Goal: Information Seeking & Learning: Learn about a topic

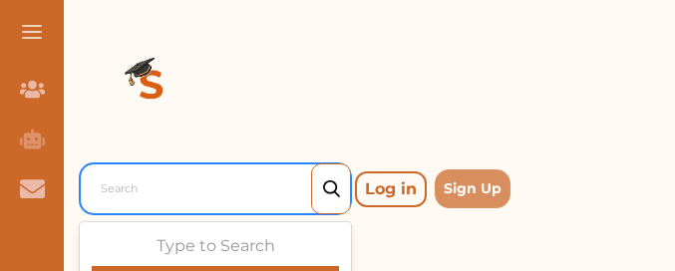
click at [148, 195] on div at bounding box center [220, 189] width 239 height 28
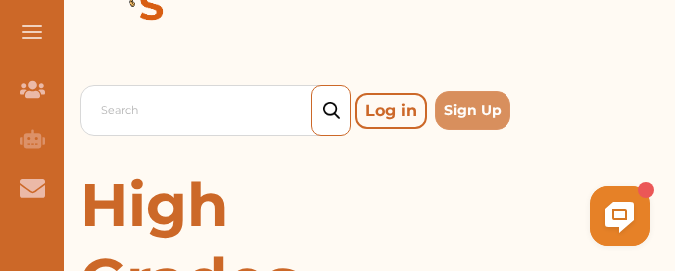
click at [379, 115] on p "Log in" at bounding box center [391, 111] width 72 height 36
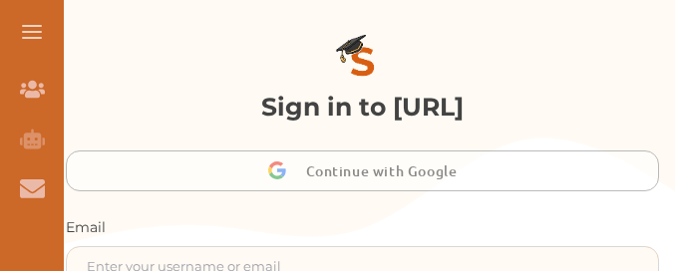
type input "gomanitanya@gmail.com"
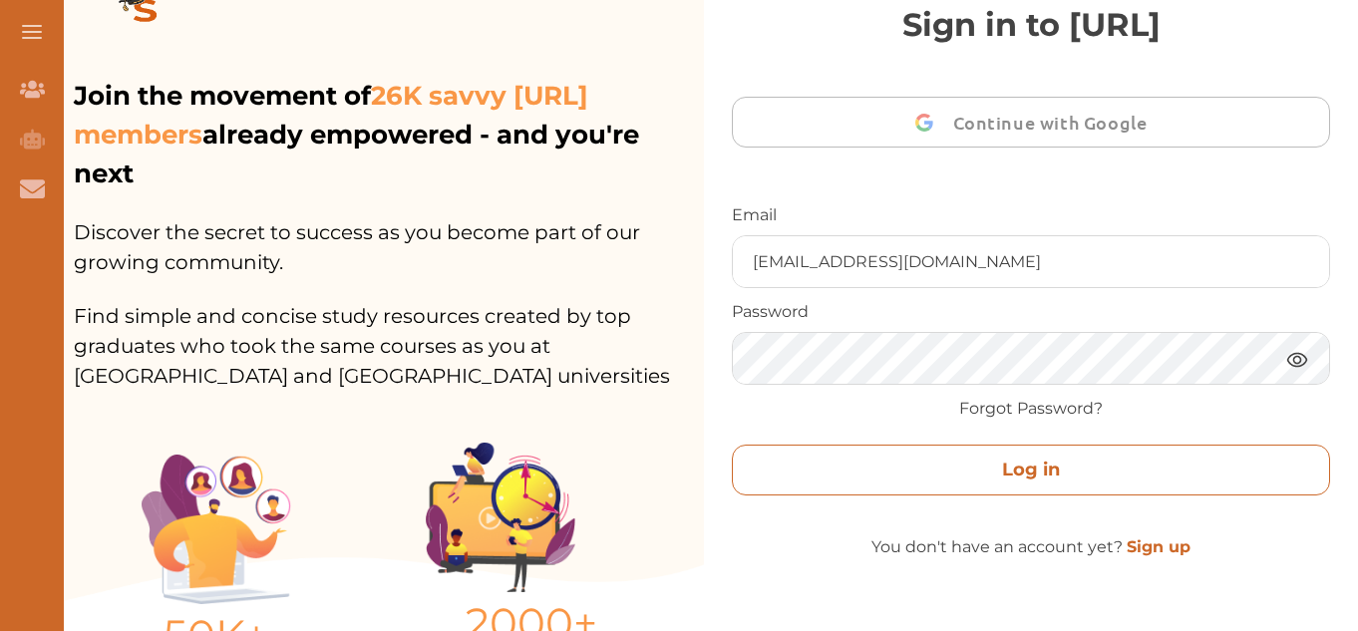
click at [678, 270] on button "Log in" at bounding box center [1031, 470] width 598 height 51
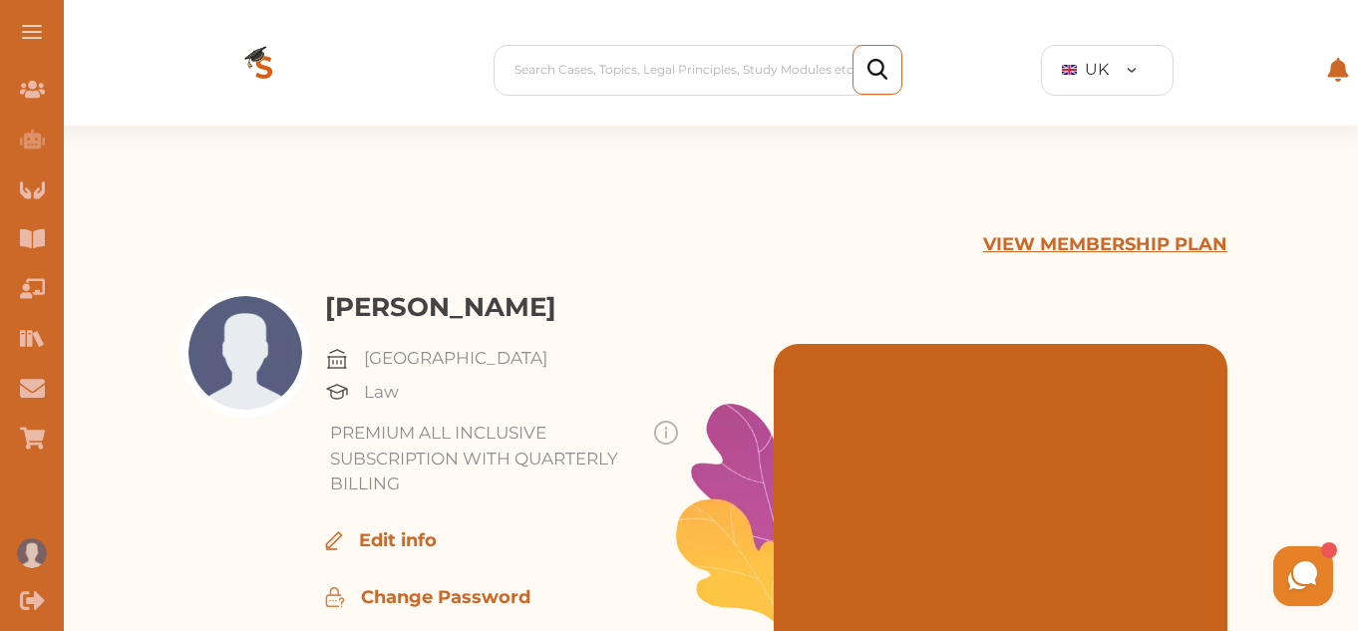
click at [31, 21] on button at bounding box center [32, 32] width 64 height 64
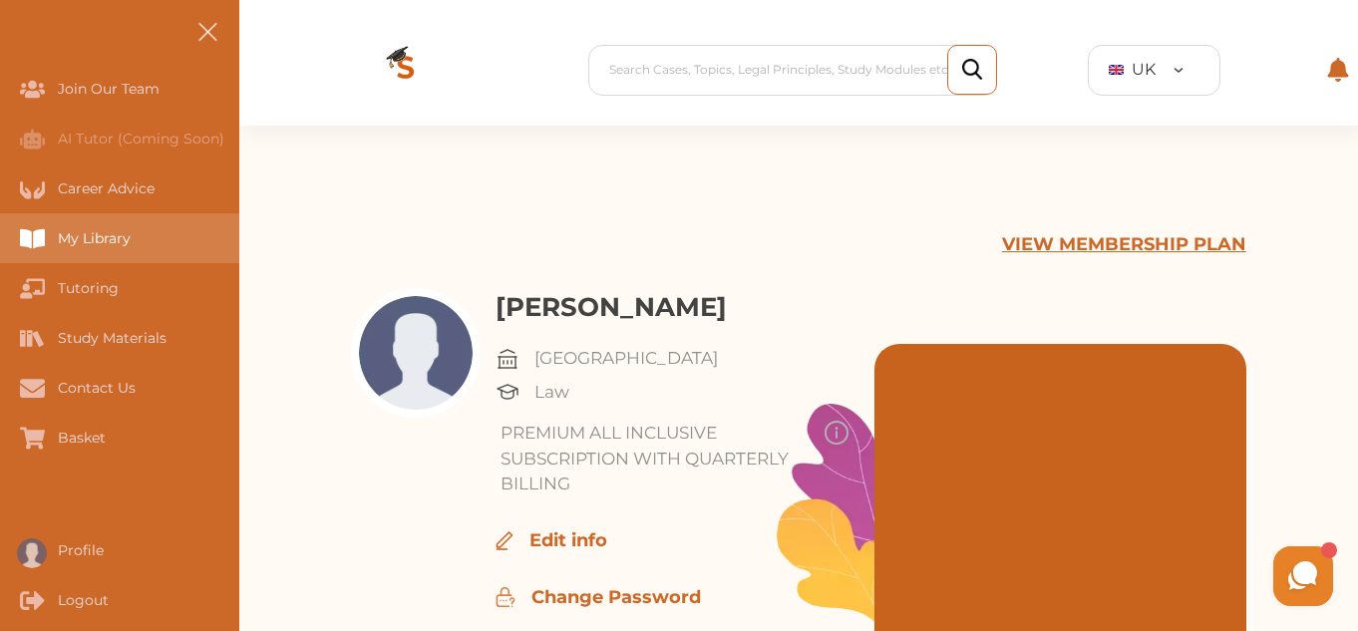
click at [0, 242] on div "My Library" at bounding box center [0, 238] width 0 height 50
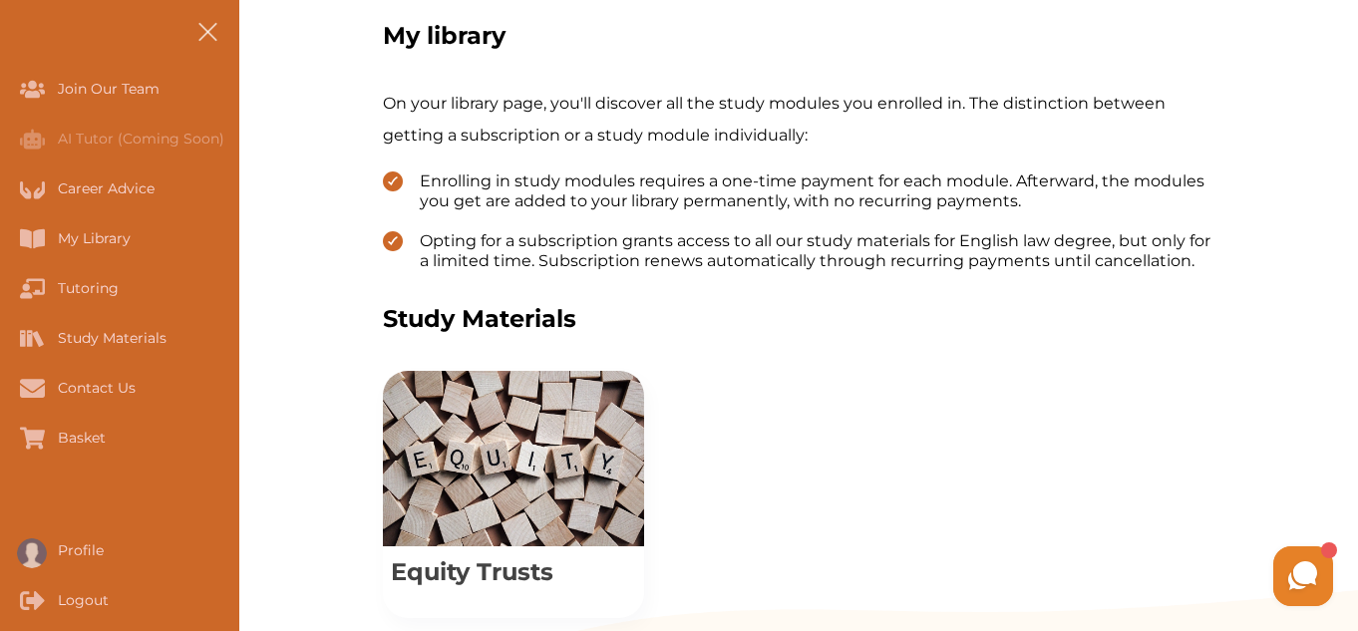
scroll to position [519, 0]
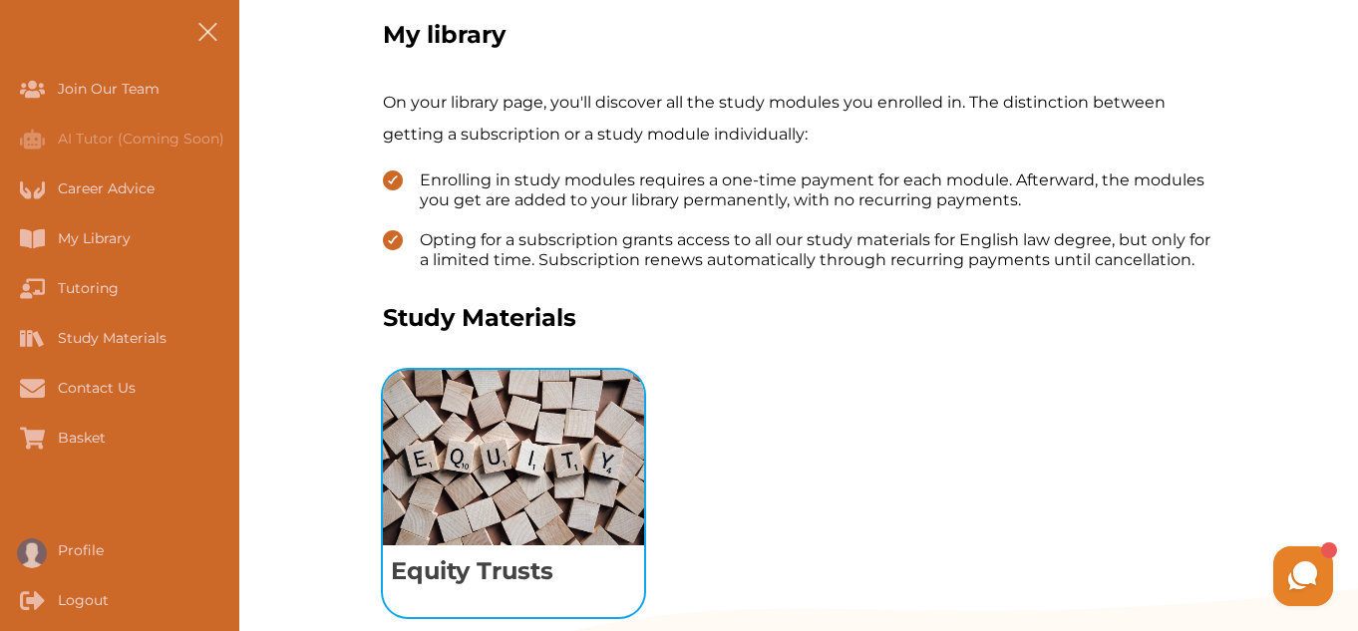
click at [517, 574] on p "Equity Trusts" at bounding box center [513, 571] width 261 height 52
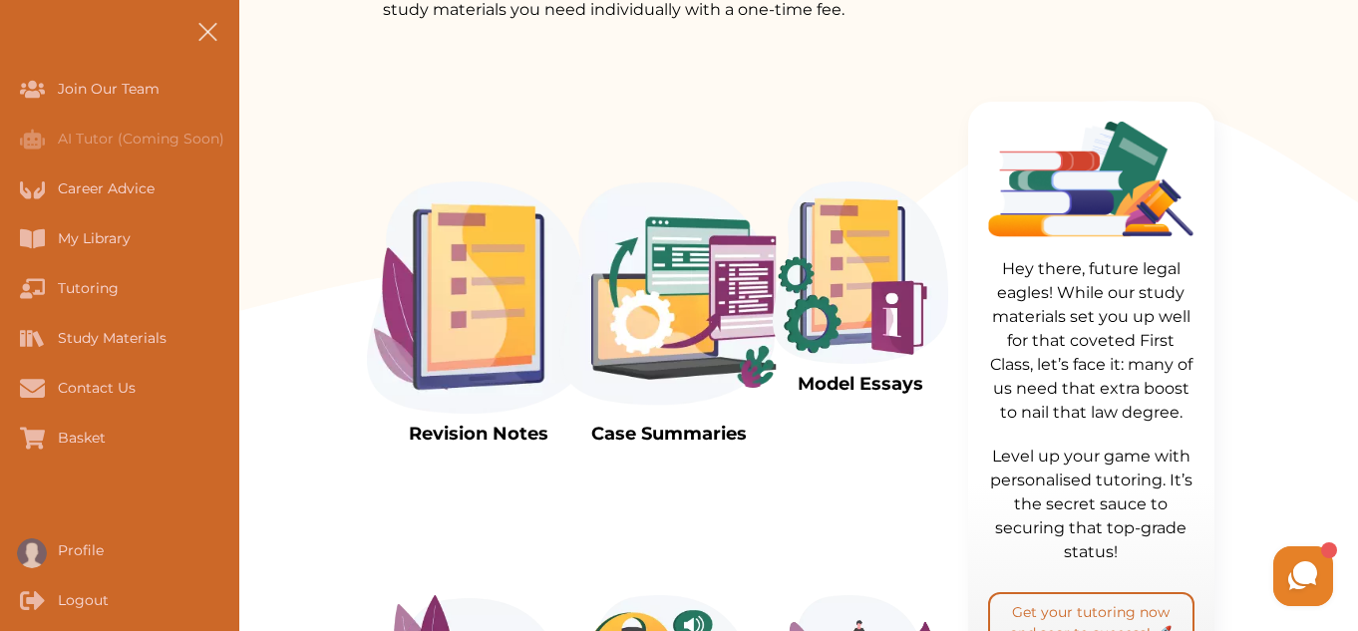
click at [900, 204] on img at bounding box center [860, 272] width 175 height 182
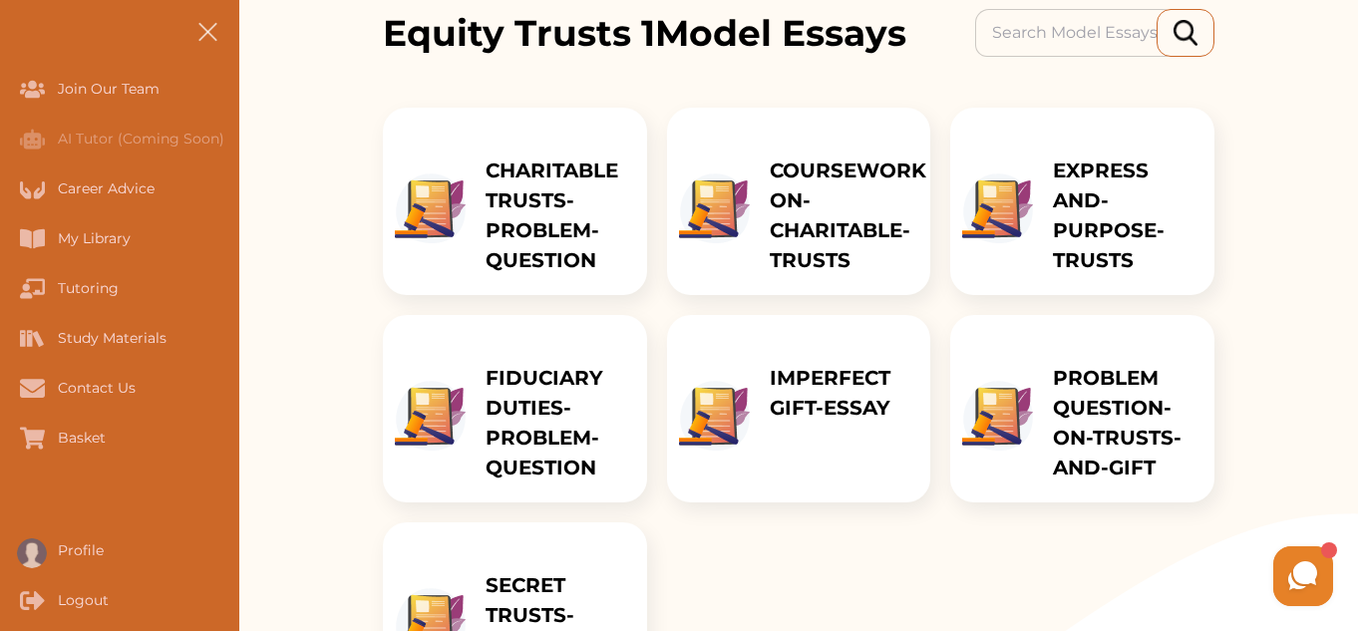
scroll to position [279, 0]
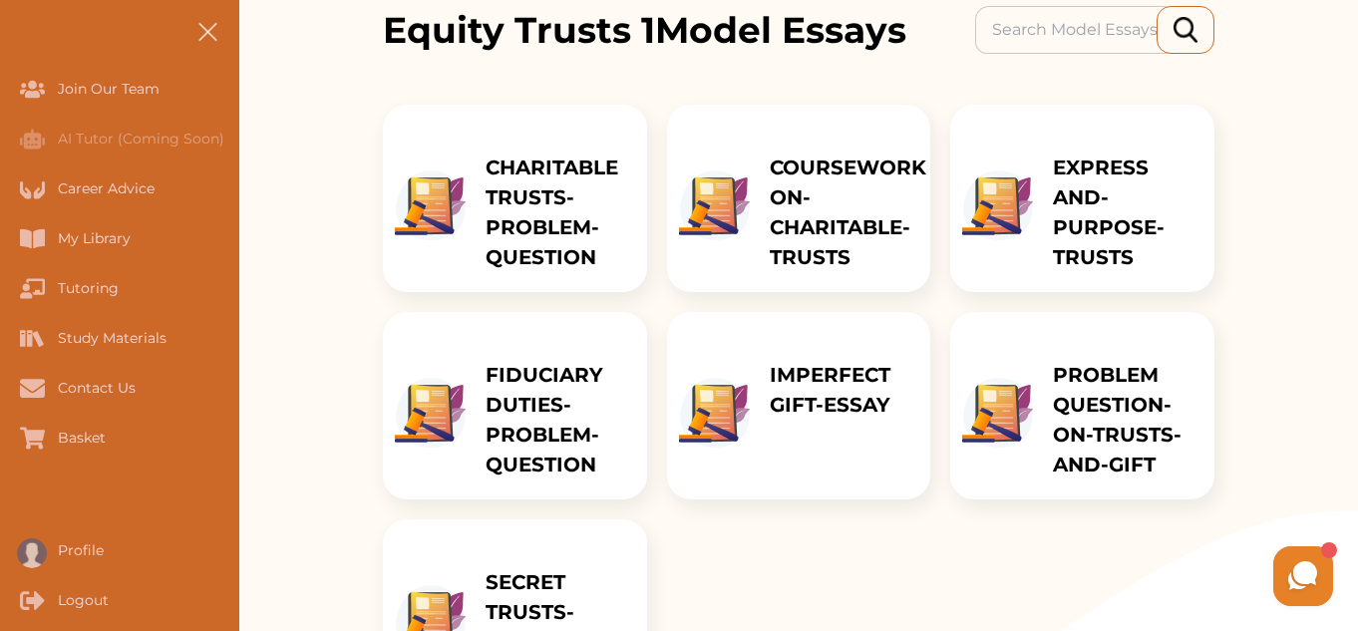
click at [788, 425] on div "IMPERFECT GIFT-ESSAY" at bounding box center [840, 405] width 181 height 187
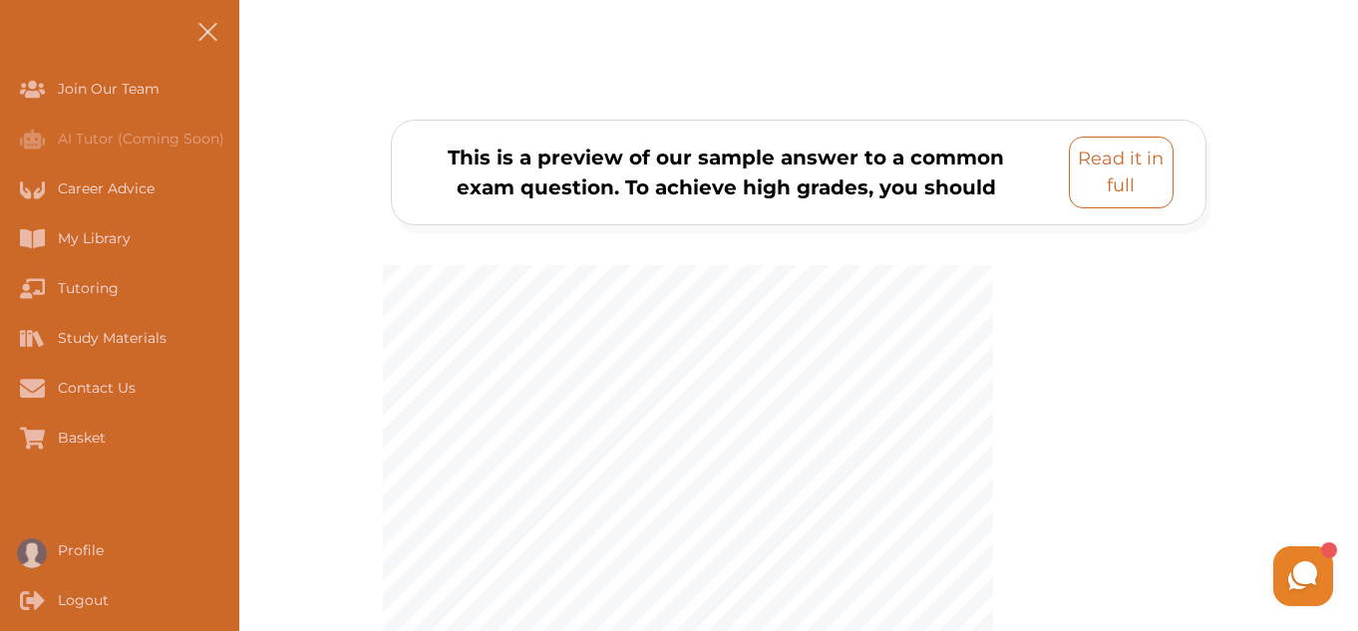
click at [1126, 168] on p "Read it in full" at bounding box center [1121, 173] width 87 height 54
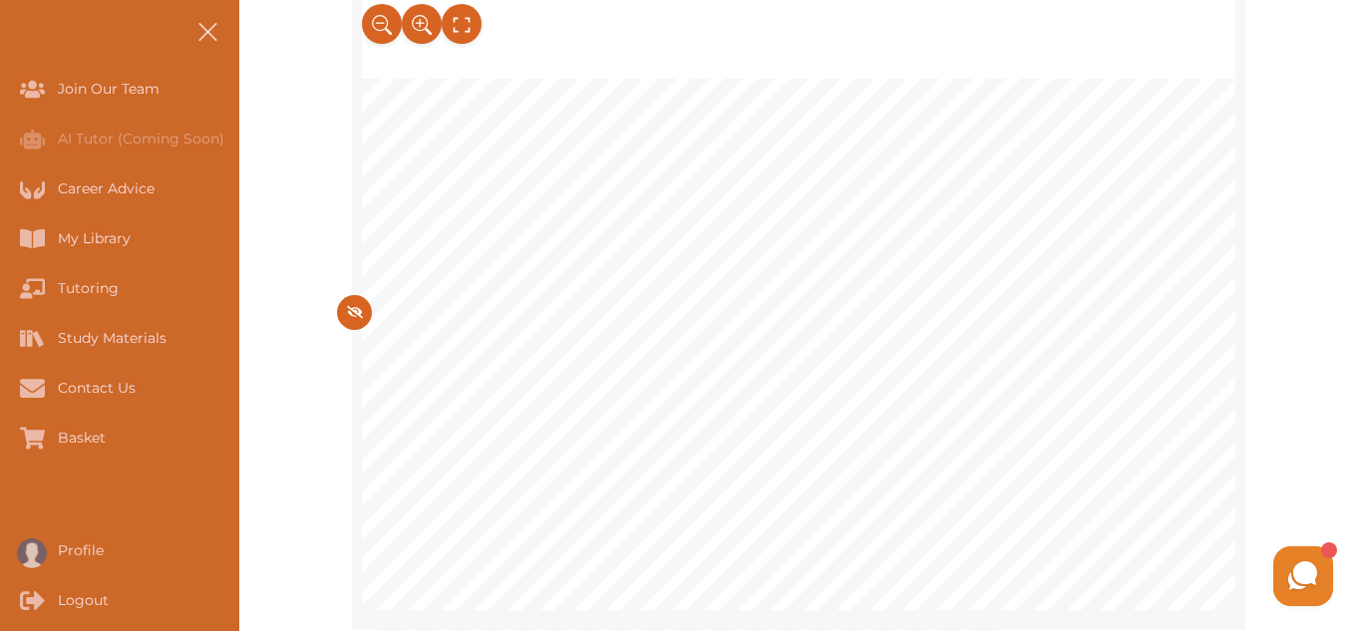
scroll to position [479, 0]
click at [729, 409] on span "bear in mind that you should only use this model essay for educational" at bounding box center [767, 405] width 698 height 23
